Goal: Check status: Check status

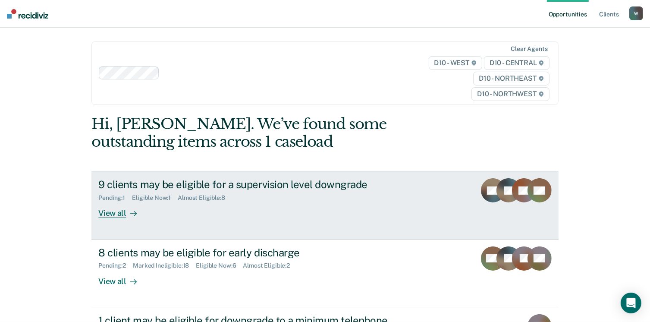
click at [216, 218] on link "9 clients may be eligible for a supervision level downgrade Pending : 1 Eligibl…" at bounding box center [324, 205] width 466 height 68
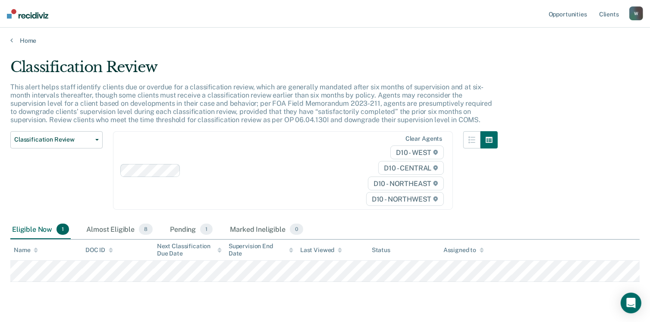
scroll to position [22, 0]
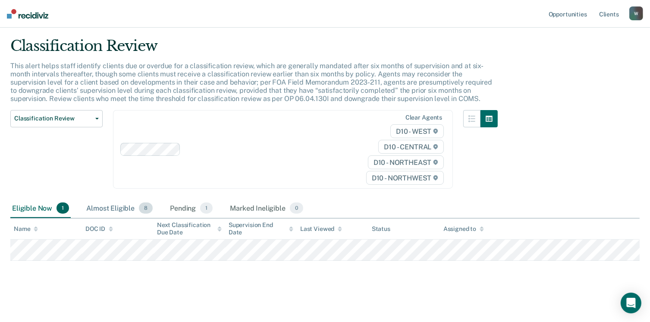
click at [113, 206] on div "Almost Eligible 8" at bounding box center [119, 208] width 70 height 19
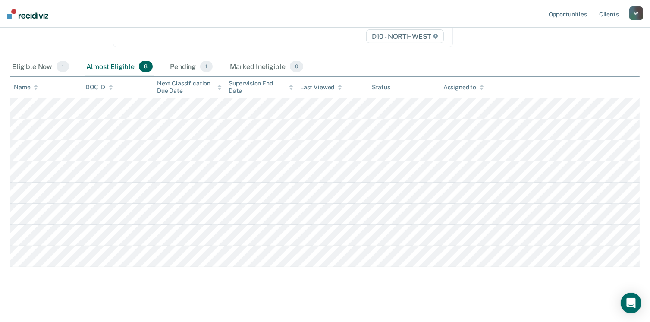
scroll to position [170, 0]
